Goal: Find specific page/section: Find specific page/section

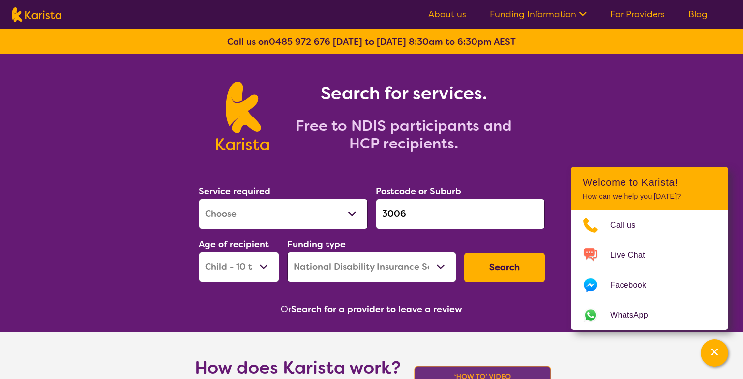
select select "[MEDICAL_DATA]"
select select "CH"
select select "NDIS"
click at [418, 215] on input "3006" at bounding box center [460, 214] width 169 height 31
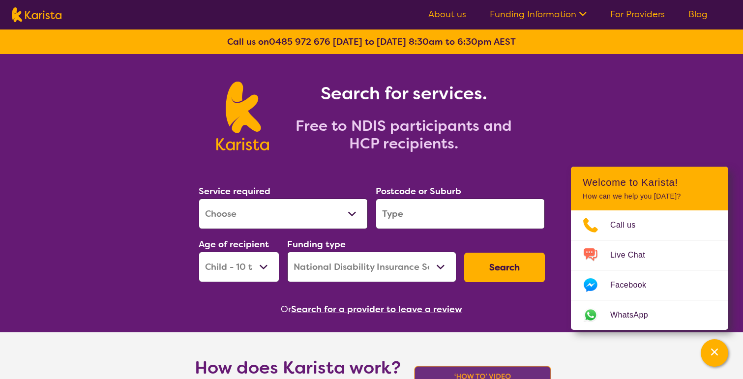
click at [502, 157] on section "Service required Allied Health Assistant Assessment ([MEDICAL_DATA] or [MEDICAL…" at bounding box center [372, 236] width 378 height 160
click at [321, 213] on select "Allied Health Assistant Assessment ([MEDICAL_DATA] or [MEDICAL_DATA]) Behaviour…" at bounding box center [283, 214] width 169 height 31
click at [199, 199] on select "Allied Health Assistant Assessment ([MEDICAL_DATA] or [MEDICAL_DATA]) Behaviour…" at bounding box center [283, 214] width 169 height 31
click at [483, 265] on button "Search" at bounding box center [504, 268] width 81 height 30
